Goal: Leave review/rating: Leave review/rating

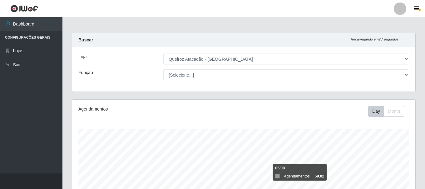
select select "464"
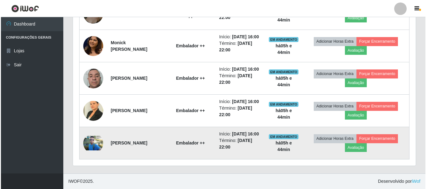
scroll to position [130, 343]
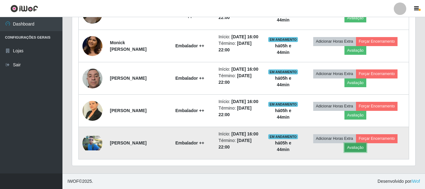
click at [366, 146] on button "Avaliação" at bounding box center [355, 148] width 22 height 9
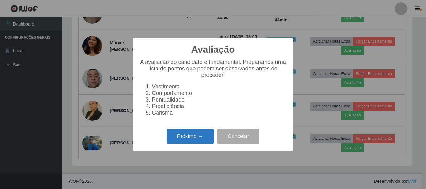
click at [183, 143] on button "Próximo →" at bounding box center [190, 136] width 47 height 15
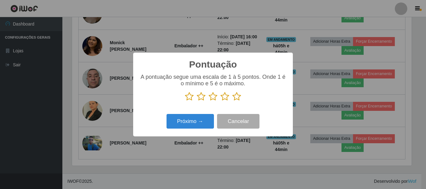
scroll to position [312031, 311821]
click at [237, 97] on icon at bounding box center [237, 96] width 9 height 9
click at [233, 101] on input "radio" at bounding box center [233, 101] width 0 height 0
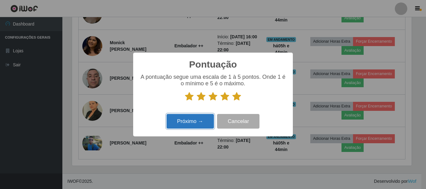
click at [201, 121] on button "Próximo →" at bounding box center [190, 121] width 47 height 15
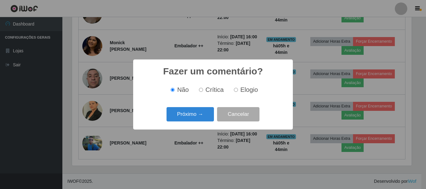
drag, startPoint x: 237, startPoint y: 88, endPoint x: 195, endPoint y: 118, distance: 51.5
click at [236, 89] on label "Elogio" at bounding box center [245, 89] width 27 height 7
click at [236, 89] on input "Elogio" at bounding box center [236, 90] width 4 height 4
radio input "true"
click at [192, 121] on button "Próximo →" at bounding box center [190, 114] width 47 height 15
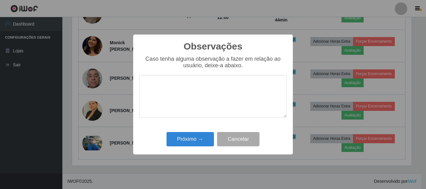
click at [191, 99] on textarea at bounding box center [213, 96] width 147 height 43
type textarea "PONTUAL"
click at [189, 147] on button "Próximo →" at bounding box center [190, 139] width 47 height 15
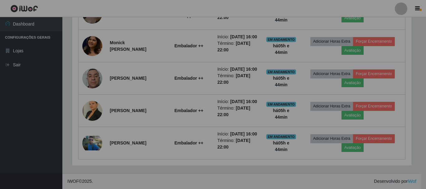
scroll to position [130, 343]
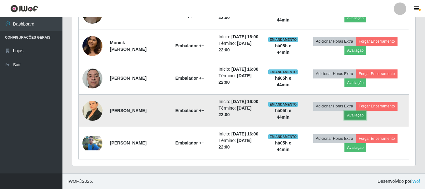
click at [363, 111] on button "Avaliação" at bounding box center [355, 115] width 22 height 9
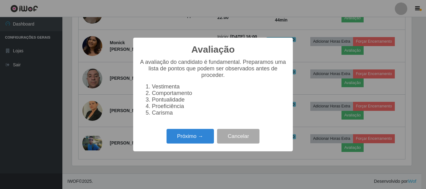
scroll to position [130, 340]
click at [190, 139] on button "Próximo →" at bounding box center [190, 136] width 47 height 15
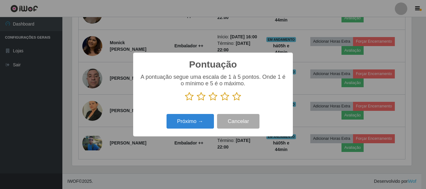
click at [236, 99] on icon at bounding box center [237, 96] width 9 height 9
click at [233, 101] on input "radio" at bounding box center [233, 101] width 0 height 0
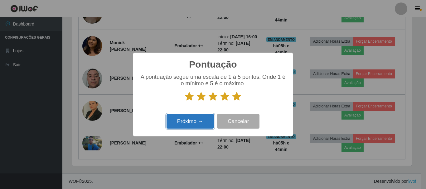
click at [191, 125] on button "Próximo →" at bounding box center [190, 121] width 47 height 15
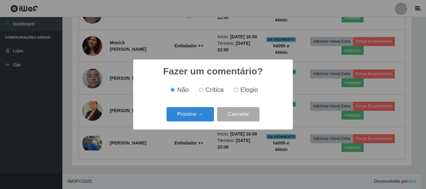
click at [237, 90] on input "Elogio" at bounding box center [236, 90] width 4 height 4
radio input "true"
click at [199, 115] on button "Próximo →" at bounding box center [190, 114] width 47 height 15
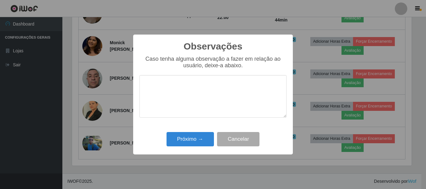
click at [194, 95] on textarea at bounding box center [213, 96] width 147 height 43
type textarea "PONTUAL"
click at [194, 135] on button "Próximo →" at bounding box center [190, 139] width 47 height 15
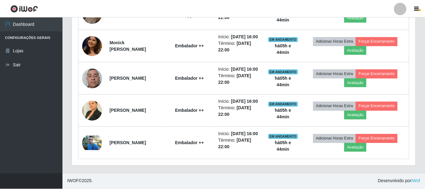
scroll to position [130, 343]
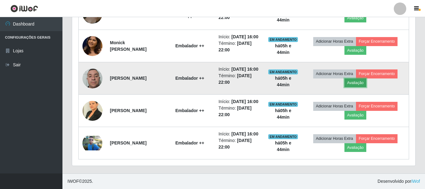
drag, startPoint x: 364, startPoint y: 63, endPoint x: 364, endPoint y: 68, distance: 4.4
click at [364, 79] on button "Avaliação" at bounding box center [355, 83] width 22 height 9
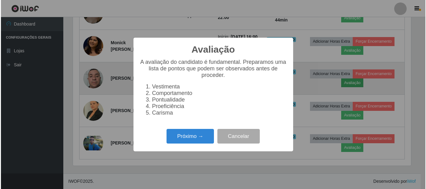
scroll to position [130, 340]
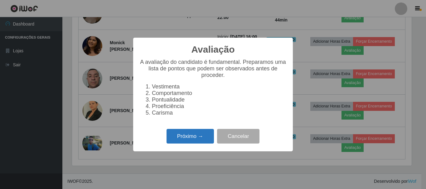
click at [205, 137] on button "Próximo →" at bounding box center [190, 136] width 47 height 15
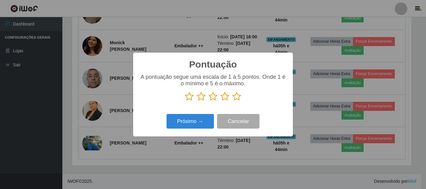
click at [239, 99] on icon at bounding box center [237, 96] width 9 height 9
click at [233, 101] on input "radio" at bounding box center [233, 101] width 0 height 0
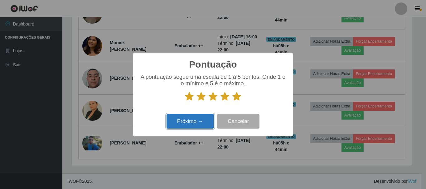
click at [200, 120] on button "Próximo →" at bounding box center [190, 121] width 47 height 15
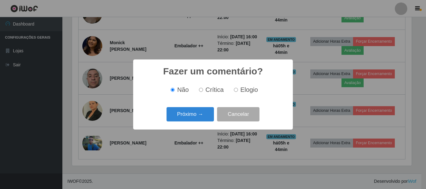
click at [239, 90] on label "Elogio" at bounding box center [245, 89] width 27 height 7
click at [238, 90] on input "Elogio" at bounding box center [236, 90] width 4 height 4
radio input "true"
click at [194, 123] on div "Próximo → Cancelar" at bounding box center [213, 115] width 147 height 18
click at [198, 116] on button "Próximo →" at bounding box center [190, 114] width 47 height 15
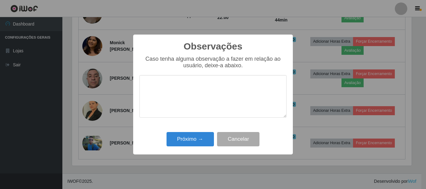
click at [198, 104] on textarea at bounding box center [213, 96] width 147 height 43
type textarea "PONTUAL"
click at [182, 138] on button "Próximo →" at bounding box center [190, 139] width 47 height 15
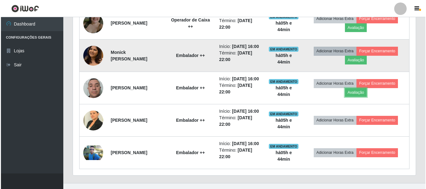
scroll to position [364, 0]
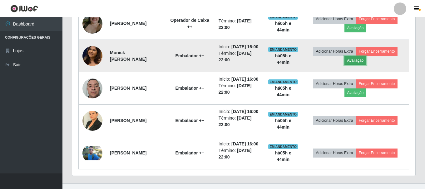
click at [353, 65] on button "Avaliação" at bounding box center [355, 60] width 22 height 9
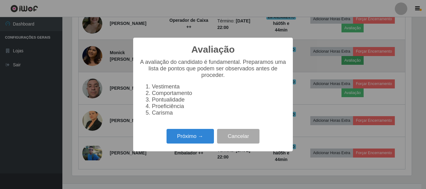
scroll to position [130, 340]
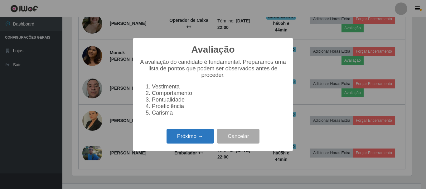
click at [188, 139] on button "Próximo →" at bounding box center [190, 136] width 47 height 15
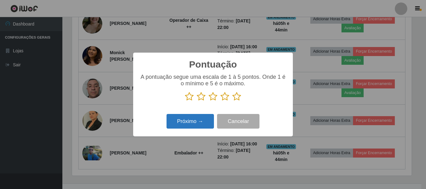
scroll to position [312031, 311821]
click at [235, 99] on icon at bounding box center [237, 96] width 9 height 9
click at [233, 101] on input "radio" at bounding box center [233, 101] width 0 height 0
click at [199, 122] on button "Próximo →" at bounding box center [190, 121] width 47 height 15
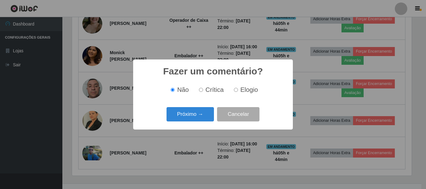
click at [236, 91] on input "Elogio" at bounding box center [236, 90] width 4 height 4
radio input "true"
click at [191, 117] on button "Próximo →" at bounding box center [190, 114] width 47 height 15
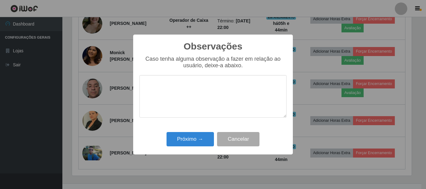
click at [190, 99] on textarea at bounding box center [213, 96] width 147 height 43
type textarea "PONTUAL"
click at [186, 135] on button "Próximo →" at bounding box center [190, 139] width 47 height 15
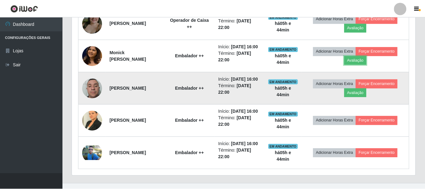
scroll to position [0, 0]
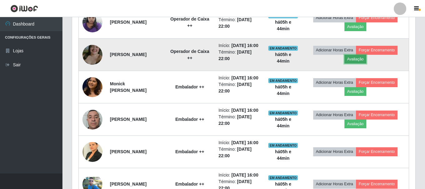
click at [356, 64] on button "Avaliação" at bounding box center [355, 59] width 22 height 9
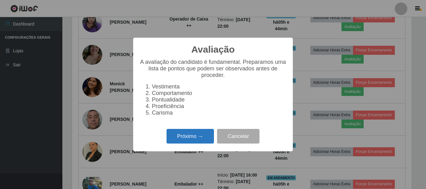
click at [180, 137] on button "Próximo →" at bounding box center [190, 136] width 47 height 15
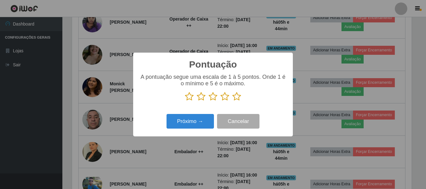
click at [237, 97] on icon at bounding box center [237, 96] width 9 height 9
click at [233, 101] on input "radio" at bounding box center [233, 101] width 0 height 0
click at [176, 134] on div "Pontuação × A pontuação segue uma escala de 1 à 5 pontos. Onde 1 é o mínimo e 5…" at bounding box center [213, 95] width 160 height 84
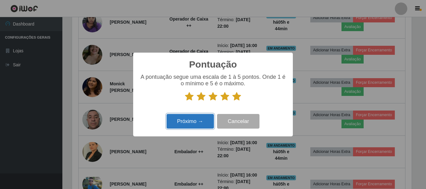
click at [189, 124] on button "Próximo →" at bounding box center [190, 121] width 47 height 15
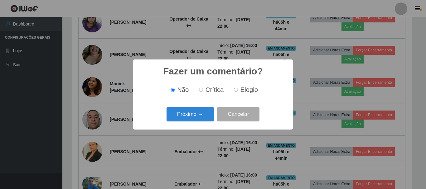
click at [238, 88] on label "Elogio" at bounding box center [245, 89] width 27 height 7
click at [238, 88] on input "Elogio" at bounding box center [236, 90] width 4 height 4
radio input "true"
click at [194, 115] on button "Próximo →" at bounding box center [190, 114] width 47 height 15
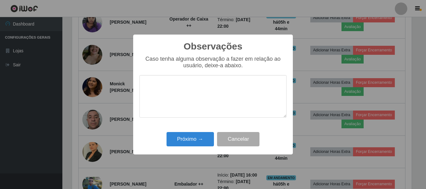
click at [203, 86] on textarea at bounding box center [213, 96] width 147 height 43
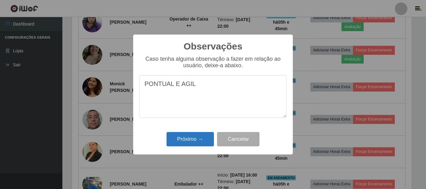
type textarea "PONTUAL E AGIL"
click at [191, 137] on button "Próximo →" at bounding box center [190, 139] width 47 height 15
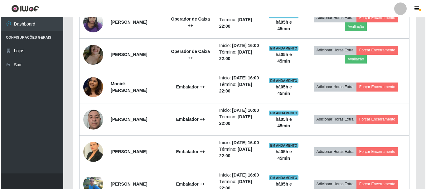
scroll to position [130, 343]
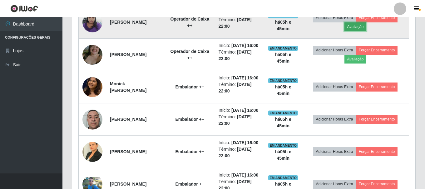
click at [354, 31] on button "Avaliação" at bounding box center [355, 26] width 22 height 9
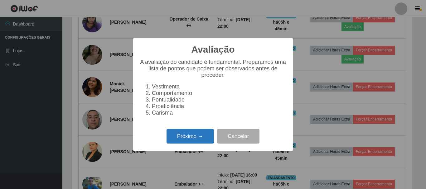
click at [191, 142] on button "Próximo →" at bounding box center [190, 136] width 47 height 15
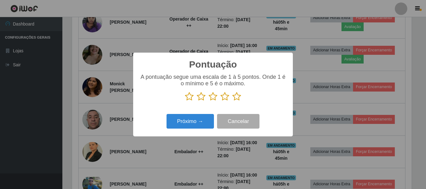
click at [235, 99] on icon at bounding box center [237, 96] width 9 height 9
click at [233, 101] on input "radio" at bounding box center [233, 101] width 0 height 0
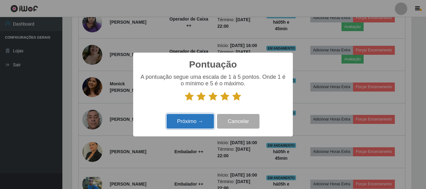
click at [203, 121] on button "Próximo →" at bounding box center [190, 121] width 47 height 15
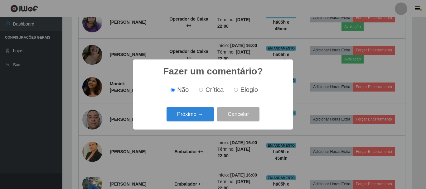
click at [238, 93] on label "Elogio" at bounding box center [245, 89] width 27 height 7
click at [238, 92] on input "Elogio" at bounding box center [236, 90] width 4 height 4
radio input "true"
click at [201, 114] on button "Próximo →" at bounding box center [190, 114] width 47 height 15
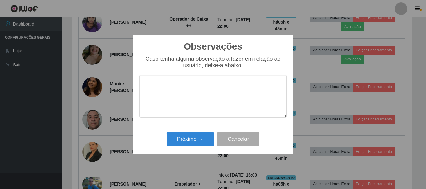
click at [224, 82] on textarea at bounding box center [213, 96] width 147 height 43
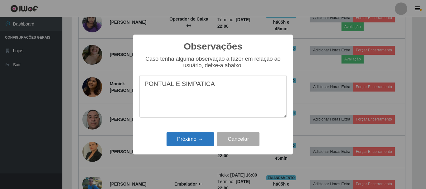
type textarea "PONTUAL E SIMPATICA"
click at [193, 138] on button "Próximo →" at bounding box center [190, 139] width 47 height 15
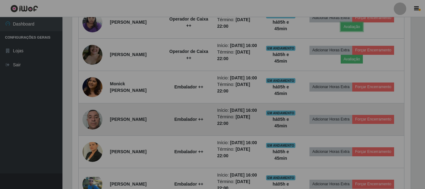
scroll to position [130, 343]
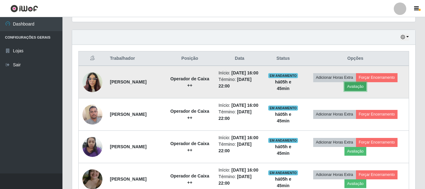
click at [358, 91] on button "Avaliação" at bounding box center [355, 86] width 22 height 9
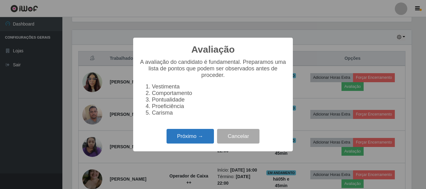
click at [198, 138] on button "Próximo →" at bounding box center [190, 136] width 47 height 15
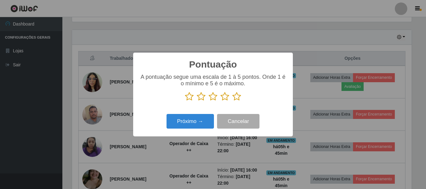
drag, startPoint x: 239, startPoint y: 92, endPoint x: 238, endPoint y: 97, distance: 5.5
click at [239, 95] on div "A pontuação segue uma escala de 1 à 5 pontos. Onde 1 é o mínimo e 5 é o máximo." at bounding box center [213, 87] width 147 height 27
click at [238, 97] on icon at bounding box center [237, 96] width 9 height 9
click at [233, 101] on input "radio" at bounding box center [233, 101] width 0 height 0
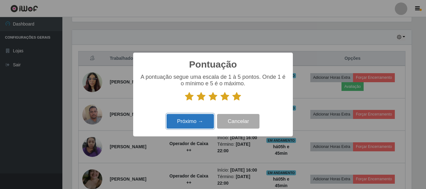
click at [202, 121] on button "Próximo →" at bounding box center [190, 121] width 47 height 15
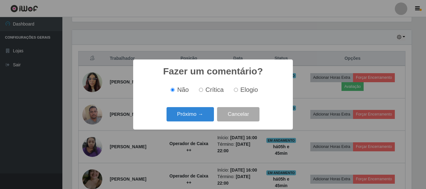
click at [236, 92] on input "Elogio" at bounding box center [236, 90] width 4 height 4
radio input "true"
click at [191, 120] on button "Próximo →" at bounding box center [190, 114] width 47 height 15
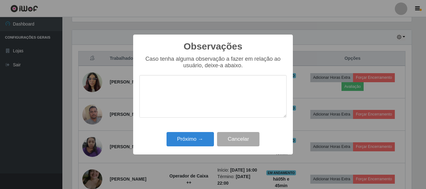
click at [204, 93] on textarea at bounding box center [213, 96] width 147 height 43
type textarea "PONTUAL"
click at [182, 138] on button "Próximo →" at bounding box center [190, 139] width 47 height 15
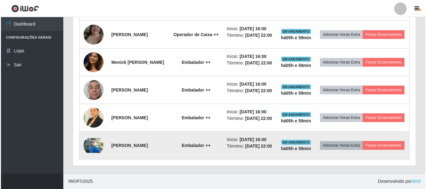
scroll to position [426, 0]
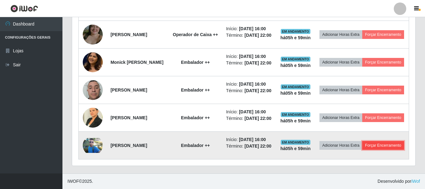
click at [362, 147] on button "Forçar Encerramento" at bounding box center [383, 145] width 42 height 9
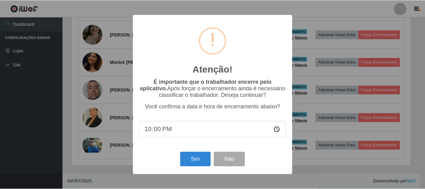
scroll to position [130, 340]
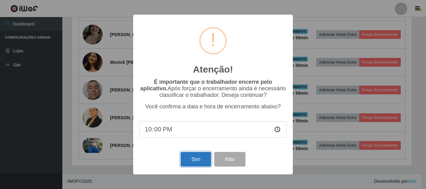
click at [206, 158] on button "Sim" at bounding box center [196, 159] width 30 height 15
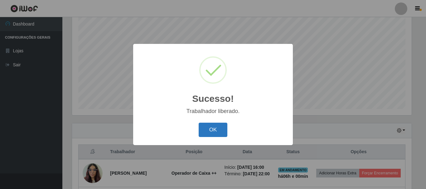
click at [224, 125] on button "OK" at bounding box center [213, 130] width 29 height 15
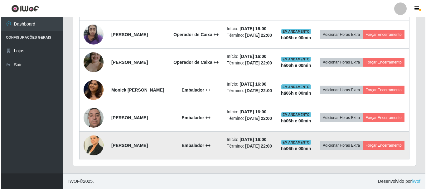
scroll to position [356, 0]
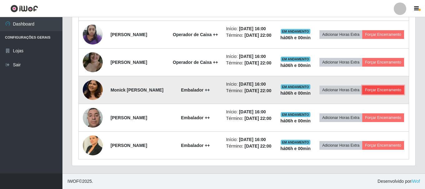
click at [367, 95] on button "Forçar Encerramento" at bounding box center [383, 90] width 42 height 9
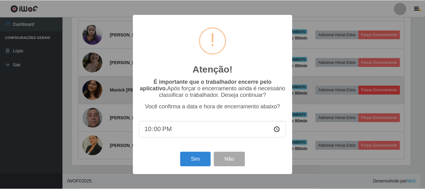
scroll to position [130, 340]
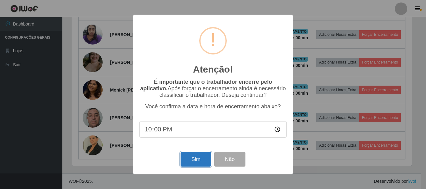
click at [204, 162] on button "Sim" at bounding box center [196, 159] width 30 height 15
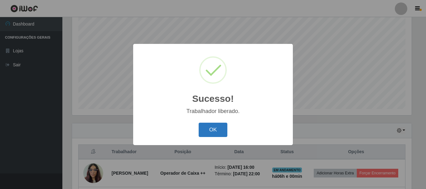
click at [221, 130] on button "OK" at bounding box center [213, 130] width 29 height 15
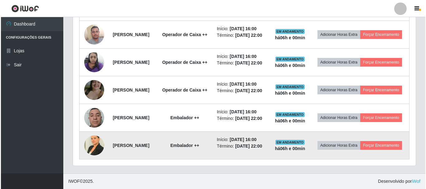
scroll to position [348, 0]
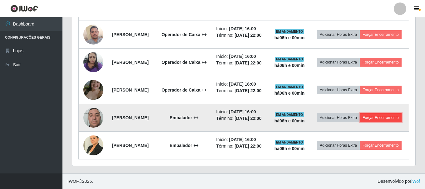
click at [371, 114] on button "Forçar Encerramento" at bounding box center [381, 118] width 42 height 9
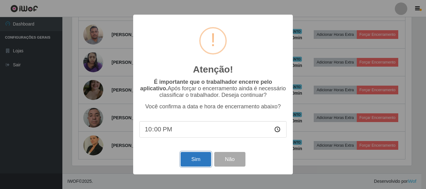
click at [196, 158] on button "Sim" at bounding box center [196, 159] width 30 height 15
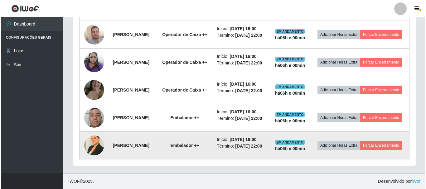
scroll to position [114, 0]
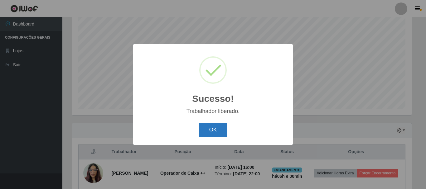
drag, startPoint x: 222, startPoint y: 128, endPoint x: 222, endPoint y: 123, distance: 5.0
click at [222, 125] on button "OK" at bounding box center [213, 130] width 29 height 15
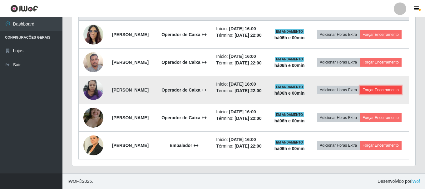
click at [360, 86] on button "Forçar Encerramento" at bounding box center [381, 90] width 42 height 9
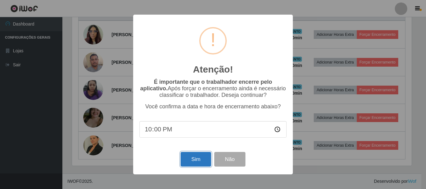
click at [187, 167] on button "Sim" at bounding box center [196, 159] width 30 height 15
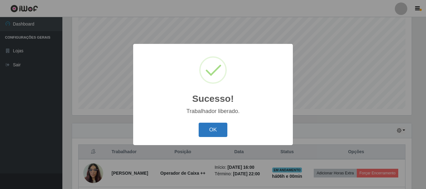
click at [212, 132] on button "OK" at bounding box center [213, 130] width 29 height 15
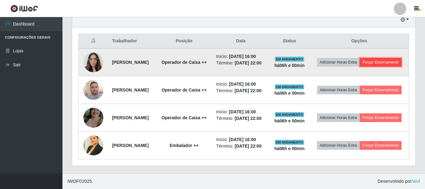
click at [365, 61] on button "Forçar Encerramento" at bounding box center [381, 62] width 42 height 9
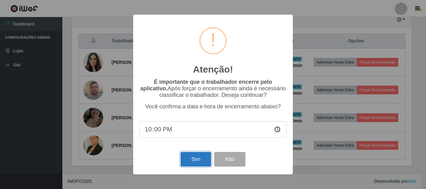
click at [195, 157] on button "Sim" at bounding box center [196, 159] width 30 height 15
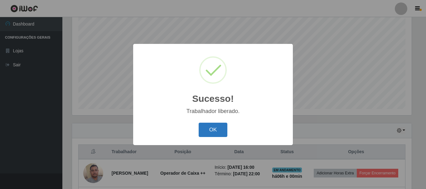
click at [223, 128] on button "OK" at bounding box center [213, 130] width 29 height 15
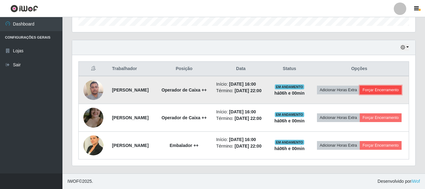
click at [360, 93] on button "Forçar Encerramento" at bounding box center [381, 90] width 42 height 9
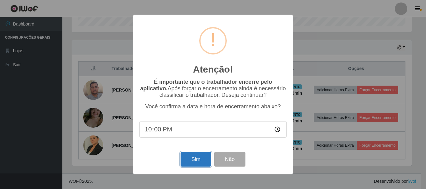
click at [195, 157] on button "Sim" at bounding box center [196, 159] width 30 height 15
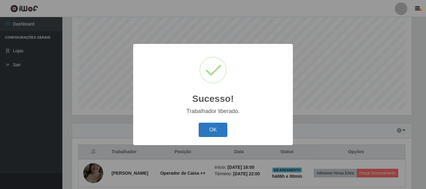
click at [202, 129] on button "OK" at bounding box center [213, 130] width 29 height 15
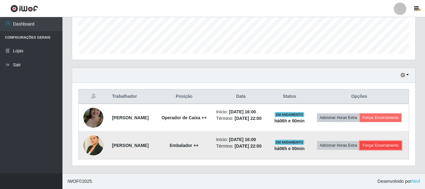
click at [360, 147] on button "Forçar Encerramento" at bounding box center [381, 145] width 42 height 9
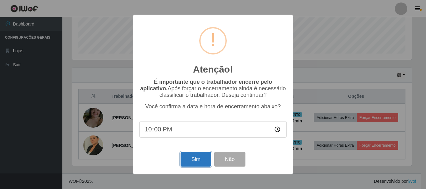
click at [192, 157] on button "Sim" at bounding box center [196, 159] width 30 height 15
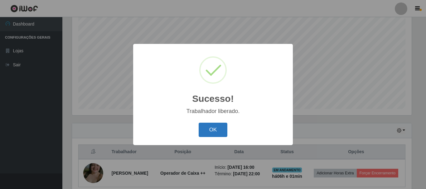
click at [219, 134] on button "OK" at bounding box center [213, 130] width 29 height 15
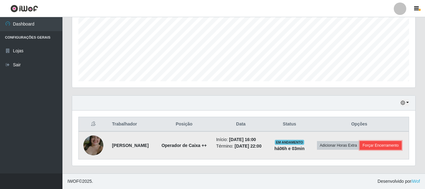
click at [396, 144] on button "Forçar Encerramento" at bounding box center [381, 145] width 42 height 9
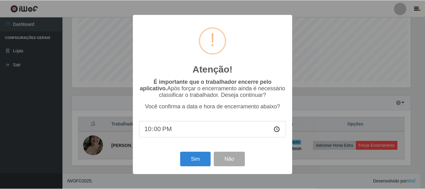
scroll to position [130, 340]
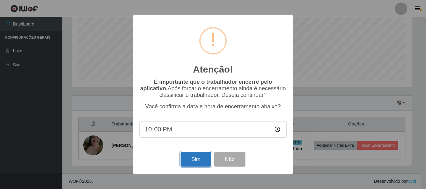
click at [198, 163] on button "Sim" at bounding box center [196, 159] width 30 height 15
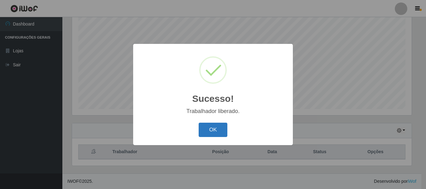
click at [215, 124] on button "OK" at bounding box center [213, 130] width 29 height 15
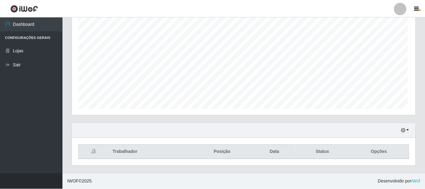
scroll to position [130, 343]
